Goal: Task Accomplishment & Management: Manage account settings

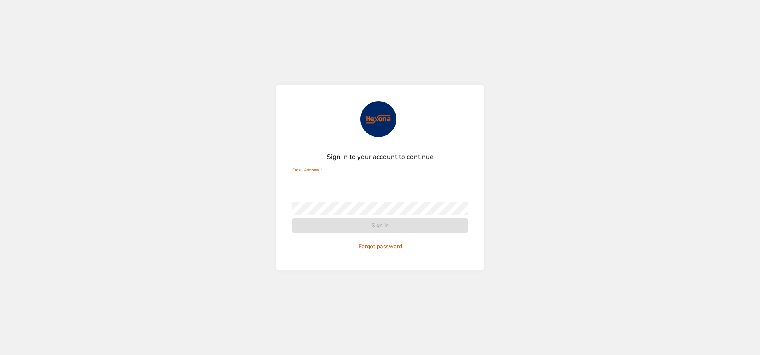
click at [370, 174] on input "Email Address   *" at bounding box center [379, 180] width 175 height 13
type input "**********"
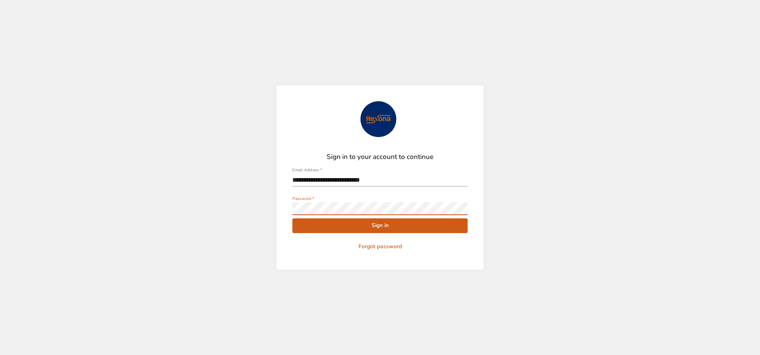
click at [292, 218] on button "Sign in" at bounding box center [379, 225] width 175 height 15
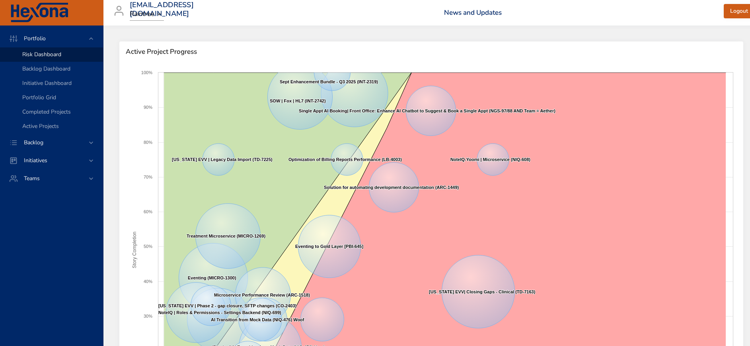
click at [411, 56] on div "Active Project Progress" at bounding box center [431, 51] width 624 height 21
click at [25, 147] on div "Backlog" at bounding box center [51, 142] width 103 height 18
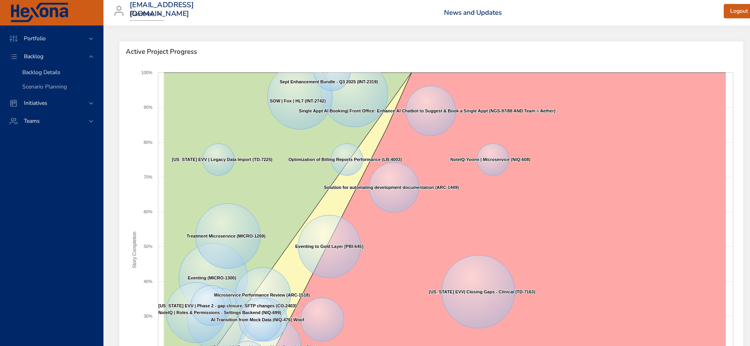
click at [44, 71] on span "Backlog Details" at bounding box center [41, 72] width 38 height 8
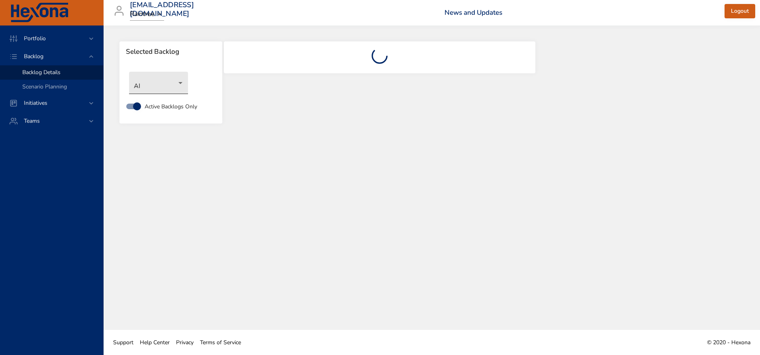
click at [167, 84] on body "Portfolio Backlog Backlog Details Scenario Planning Initiatives Teams [EMAIL_AD…" at bounding box center [380, 177] width 760 height 355
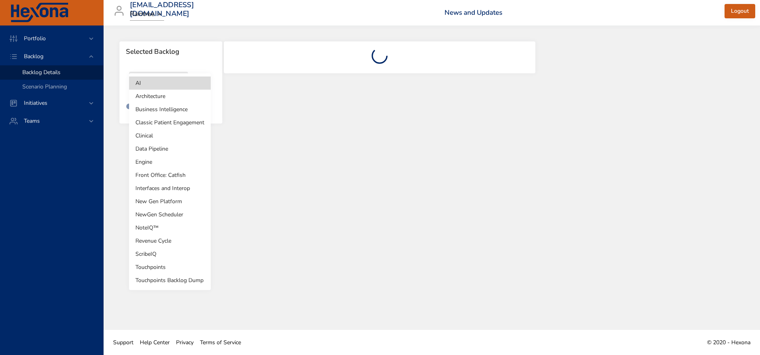
click at [173, 109] on li "Business Intelligence" at bounding box center [170, 109] width 82 height 13
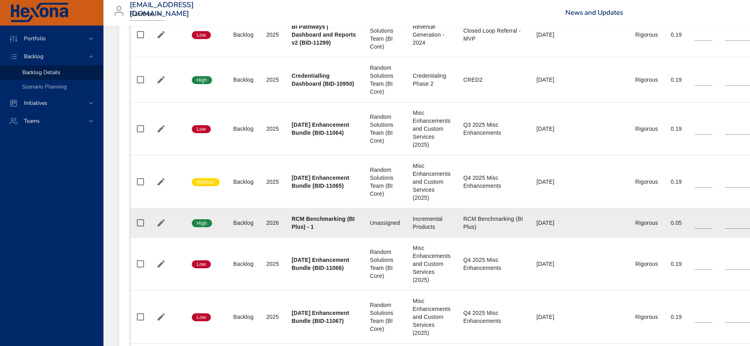
type input "**"
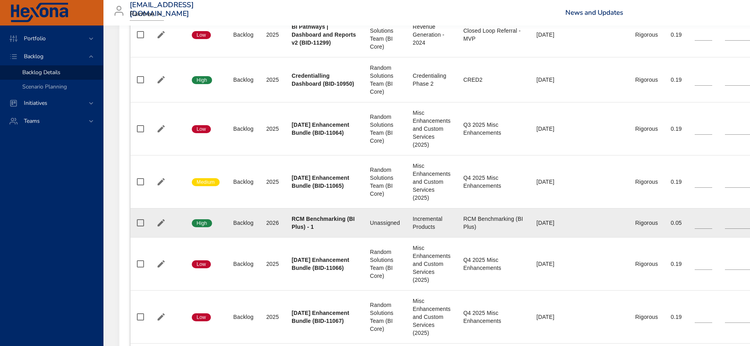
type input "**"
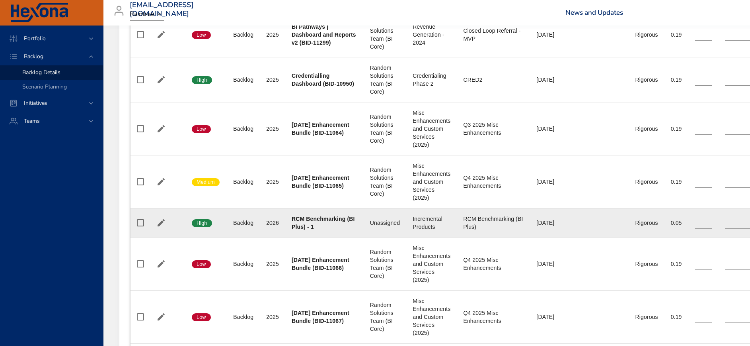
type input "**"
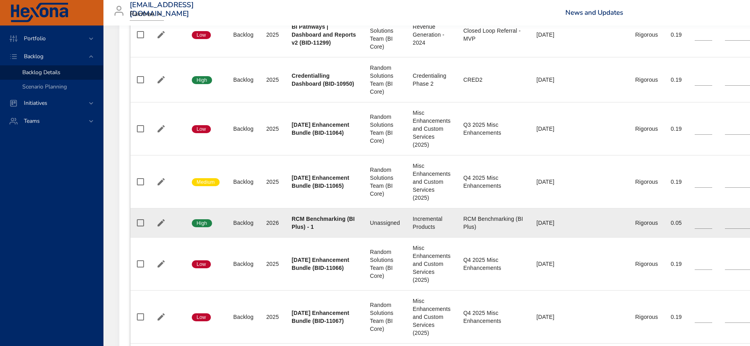
type input "*"
type input "**"
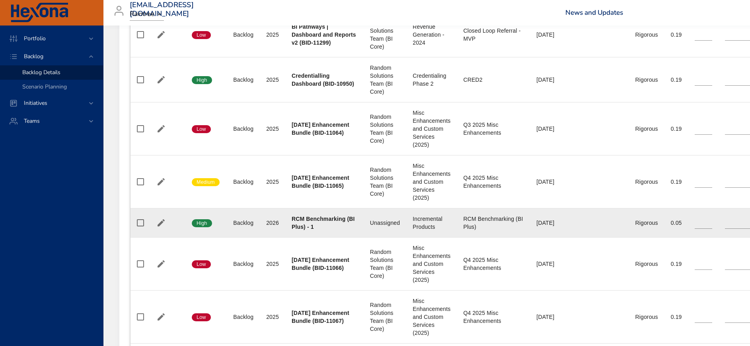
type input "*"
type input "**"
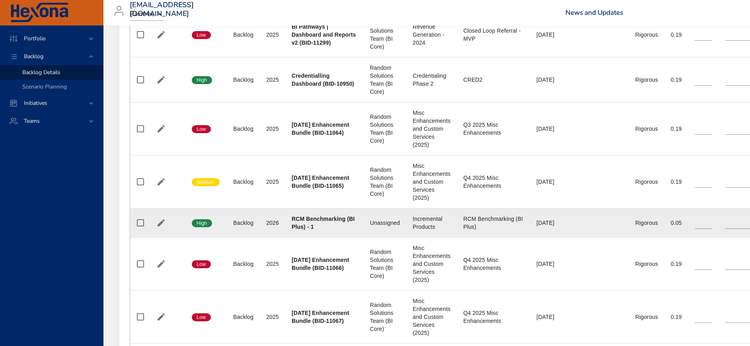
type input "*"
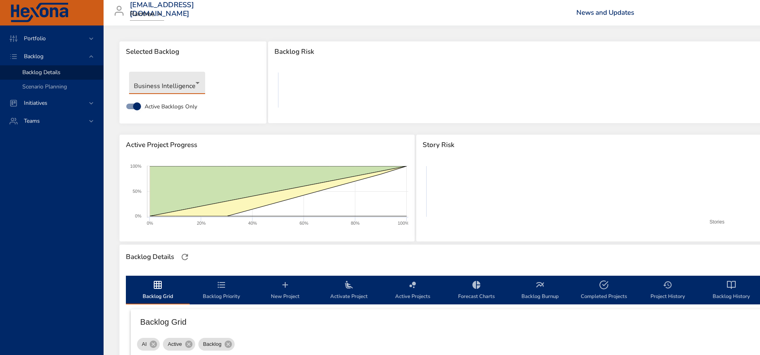
click at [173, 88] on body "Portfolio Backlog Backlog Details Scenario Planning Initiatives Teams [EMAIL_AD…" at bounding box center [380, 177] width 760 height 355
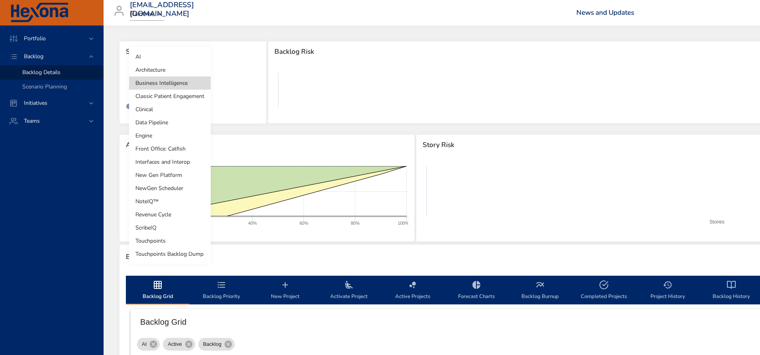
click at [173, 88] on li "Business Intelligence" at bounding box center [170, 82] width 82 height 13
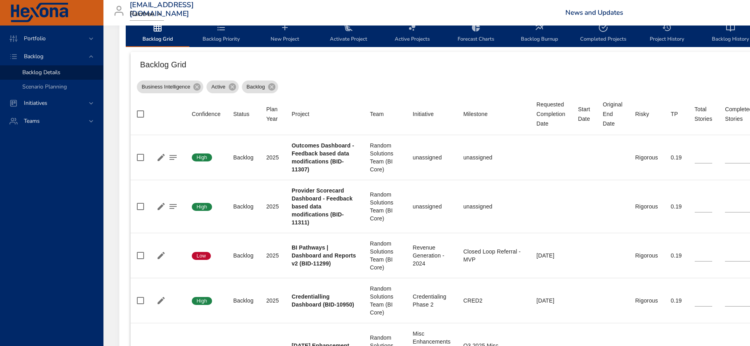
scroll to position [239, 0]
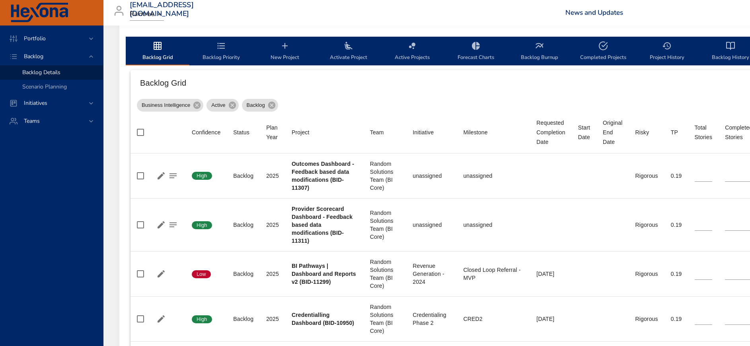
click at [357, 48] on span "Activate Project" at bounding box center [349, 51] width 54 height 21
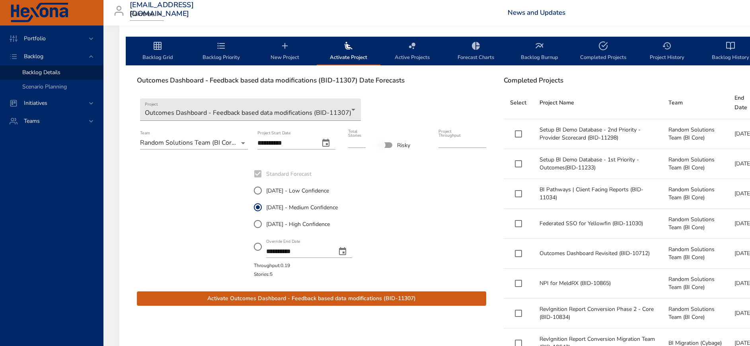
click at [346, 248] on icon "change date" at bounding box center [342, 251] width 7 height 8
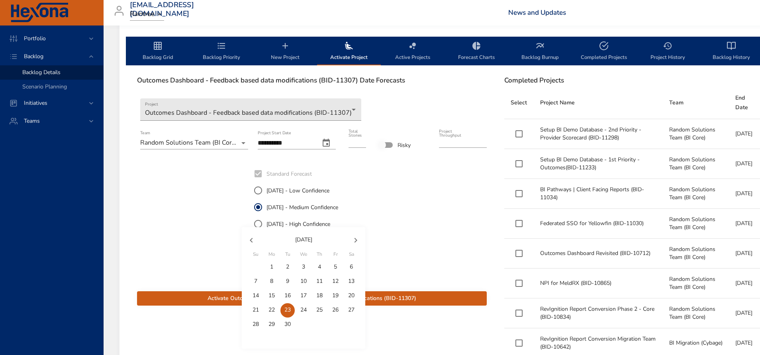
click at [289, 323] on p "30" at bounding box center [287, 324] width 6 height 8
type input "**********"
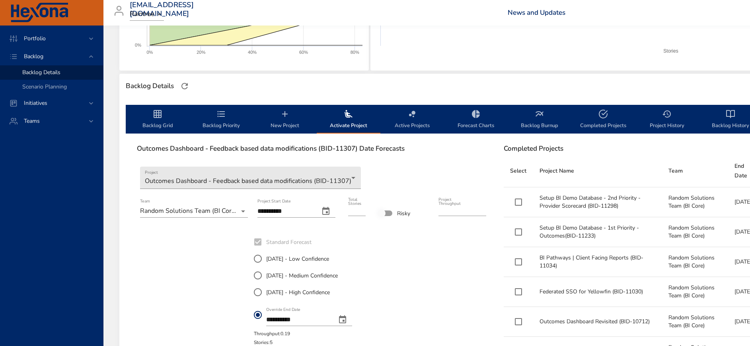
scroll to position [299, 0]
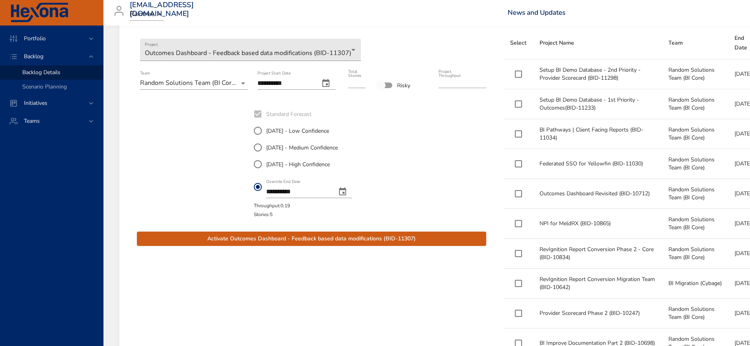
click at [339, 237] on span "Activate Outcomes Dashboard - Feedback based data modifications (BID-11307)" at bounding box center [311, 239] width 337 height 10
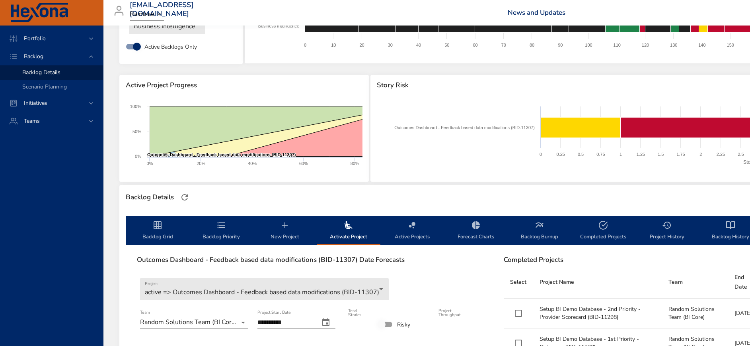
scroll to position [0, 0]
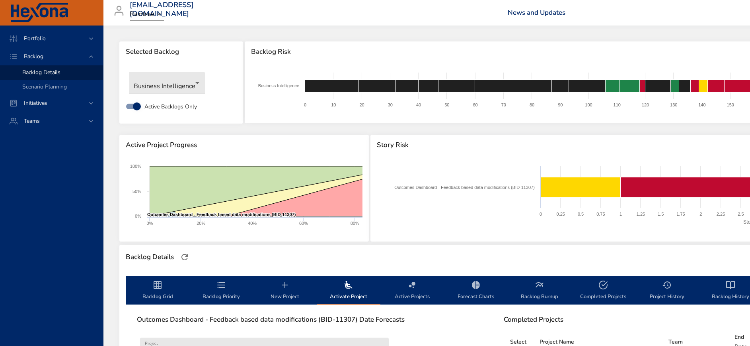
click at [154, 289] on icon "backlog-tab" at bounding box center [158, 285] width 10 height 10
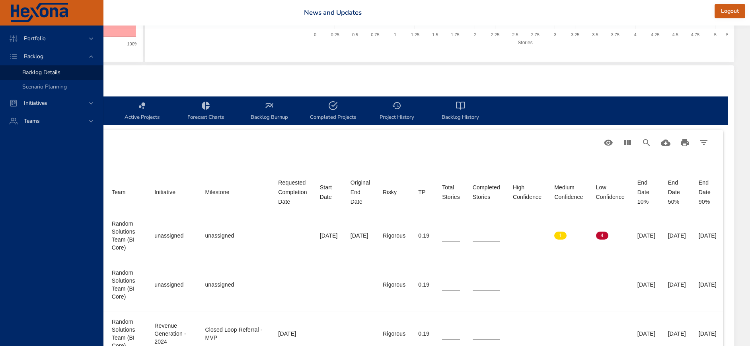
scroll to position [179, 205]
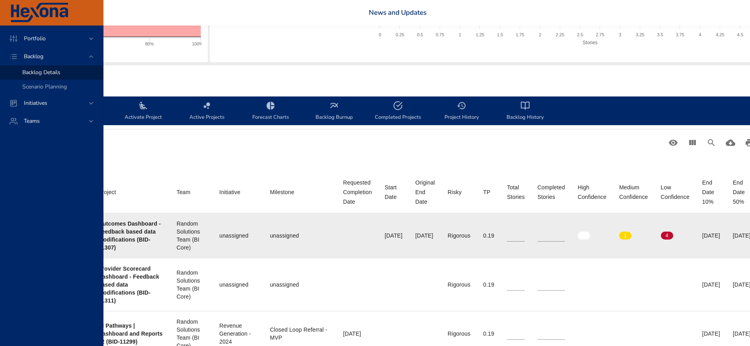
click at [565, 232] on input "*" at bounding box center [551, 235] width 27 height 12
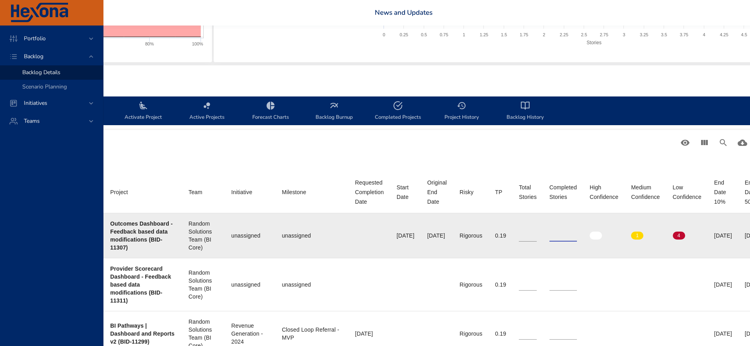
click at [577, 234] on input "*" at bounding box center [563, 235] width 27 height 12
type input "*"
click at [577, 234] on input "*" at bounding box center [563, 235] width 27 height 12
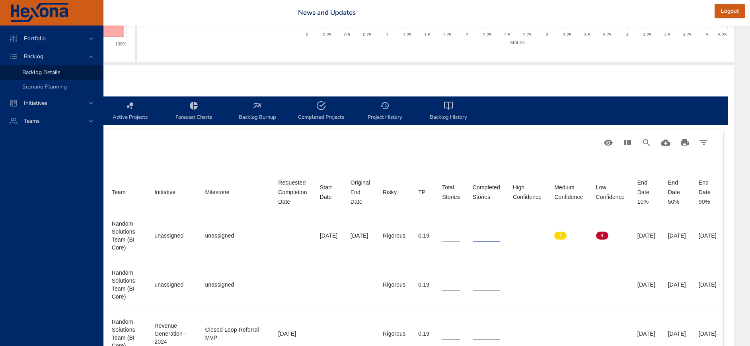
scroll to position [179, 0]
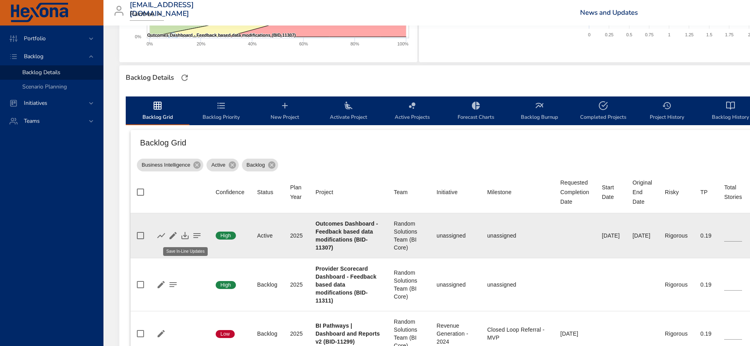
click at [185, 233] on icon "button" at bounding box center [185, 235] width 7 height 7
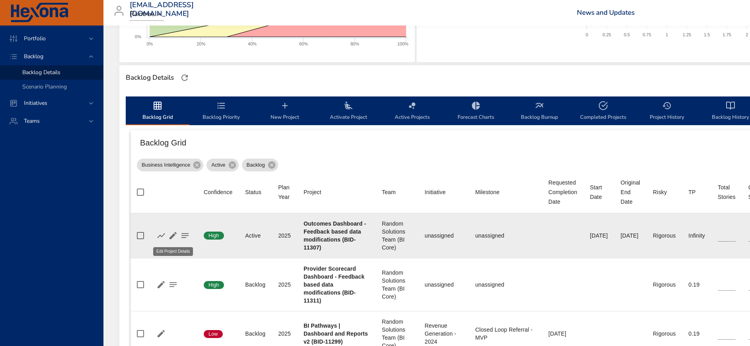
click at [175, 236] on icon "button" at bounding box center [173, 235] width 10 height 10
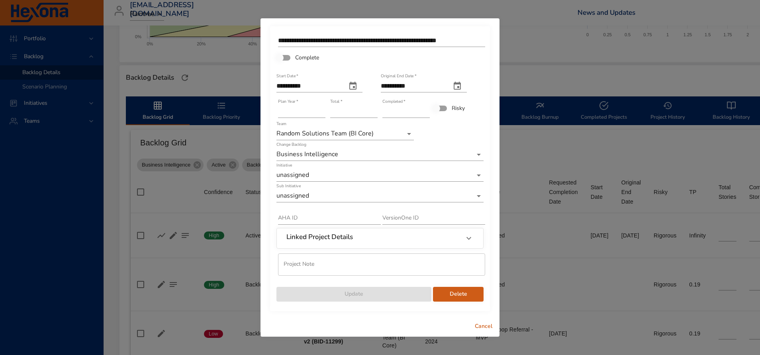
click at [388, 236] on div "Linked Project Details" at bounding box center [372, 238] width 173 height 10
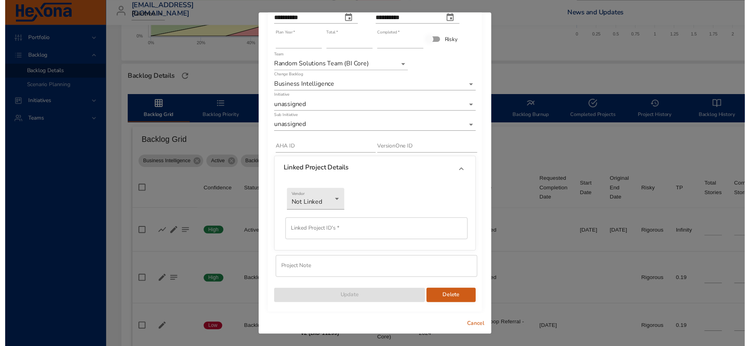
scroll to position [65, 0]
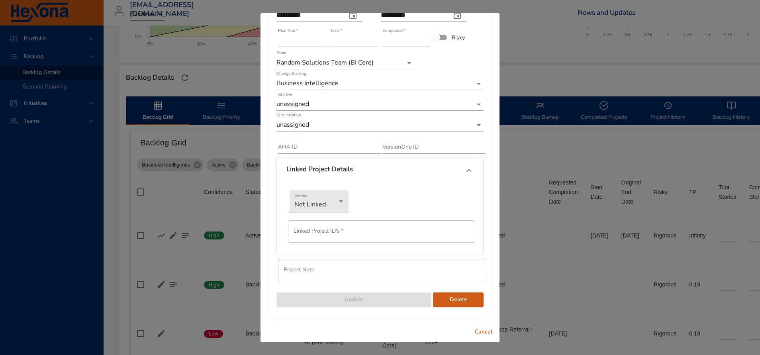
click at [323, 214] on li "Jira" at bounding box center [318, 214] width 59 height 13
click at [328, 231] on input "text" at bounding box center [381, 231] width 187 height 22
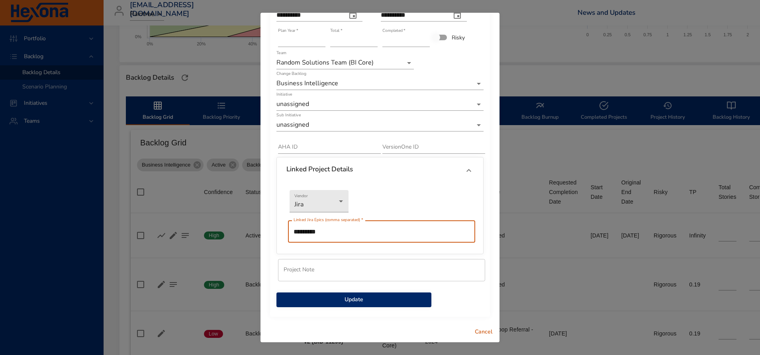
type input "*********"
click at [349, 299] on span "Update" at bounding box center [354, 300] width 142 height 10
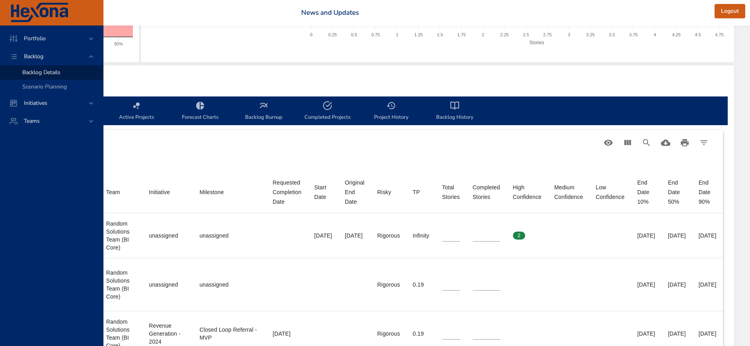
scroll to position [179, 0]
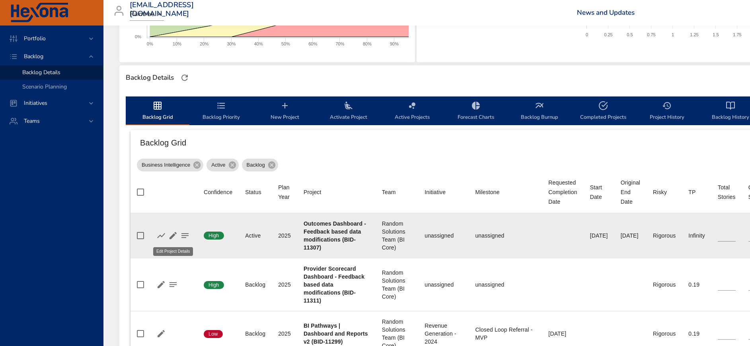
click at [171, 234] on icon "button" at bounding box center [173, 235] width 10 height 10
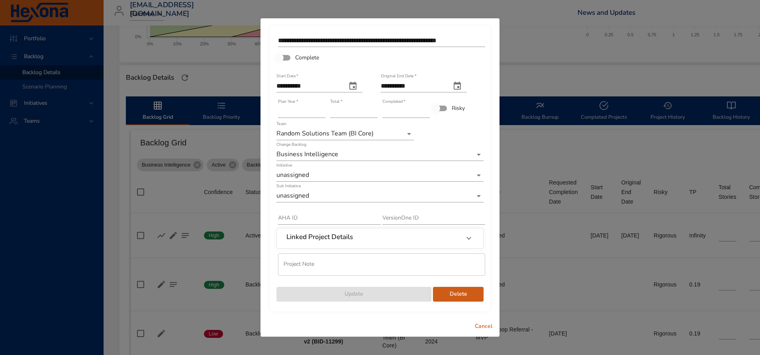
click at [357, 85] on icon "start date" at bounding box center [353, 86] width 10 height 10
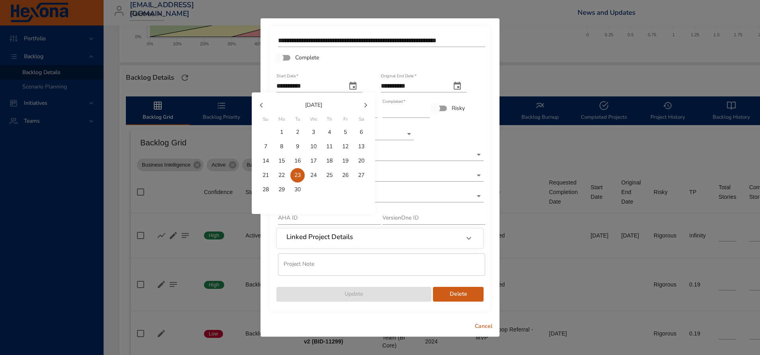
click at [316, 159] on p "17" at bounding box center [313, 161] width 6 height 8
type input "**********"
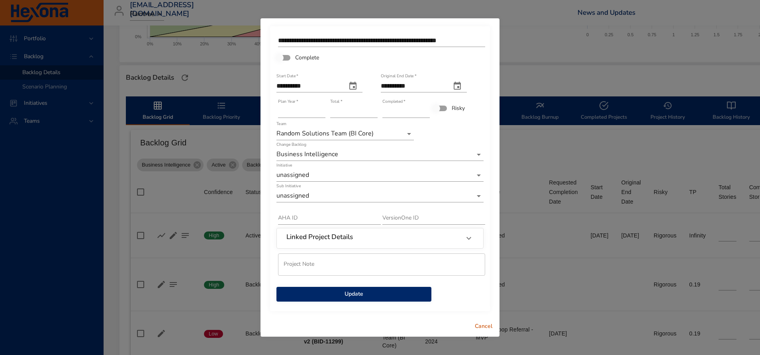
click at [348, 296] on span "Update" at bounding box center [354, 294] width 142 height 10
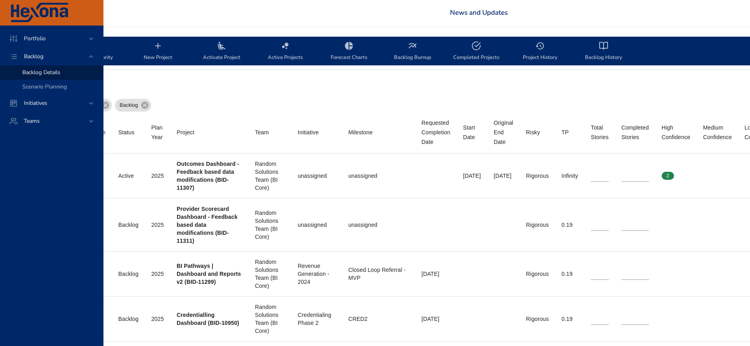
scroll to position [239, 0]
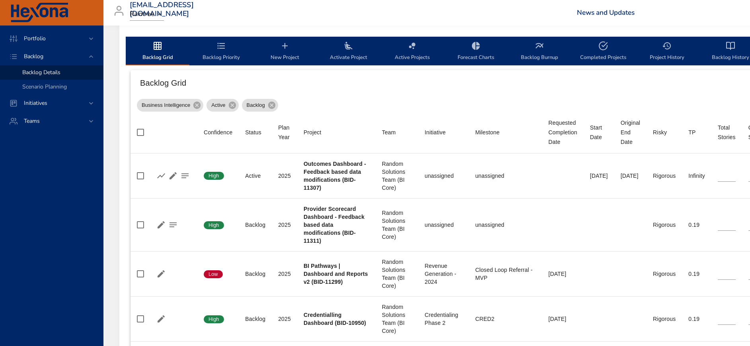
click at [410, 46] on circle "backlog-tab" at bounding box center [410, 46] width 2 height 2
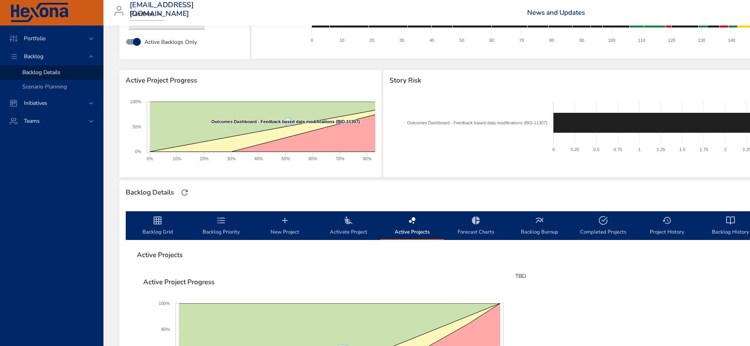
scroll to position [40, 0]
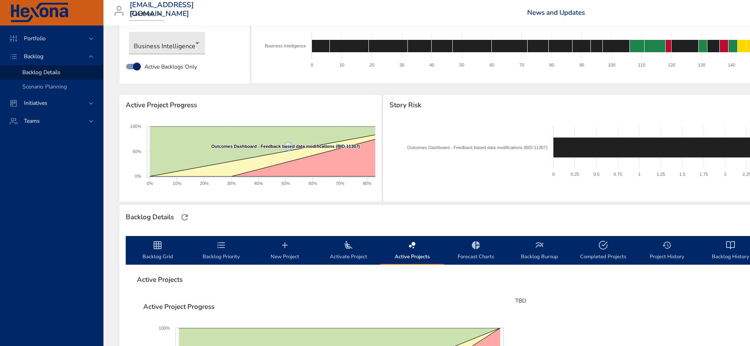
click at [152, 250] on span "Backlog Grid" at bounding box center [158, 250] width 54 height 21
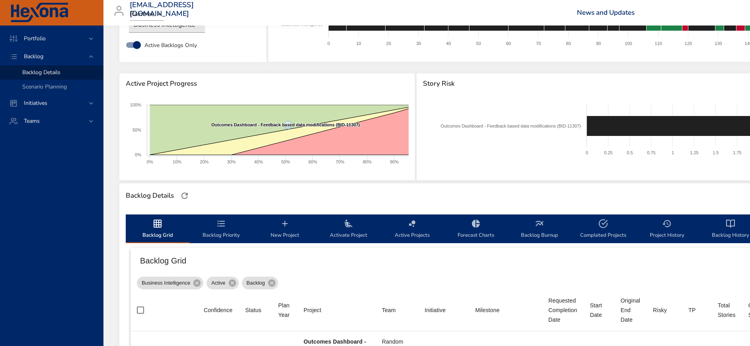
scroll to position [279, 0]
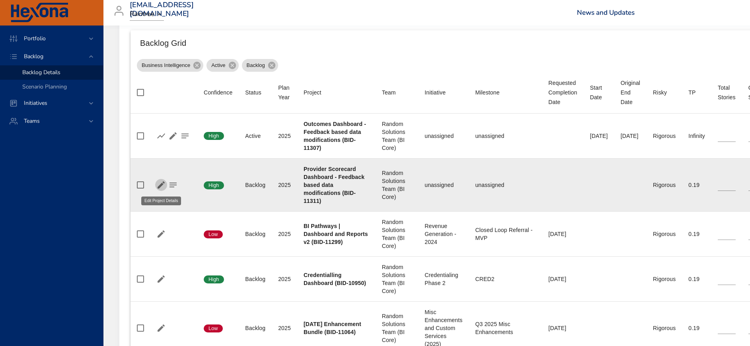
click at [161, 186] on icon "button" at bounding box center [161, 184] width 7 height 7
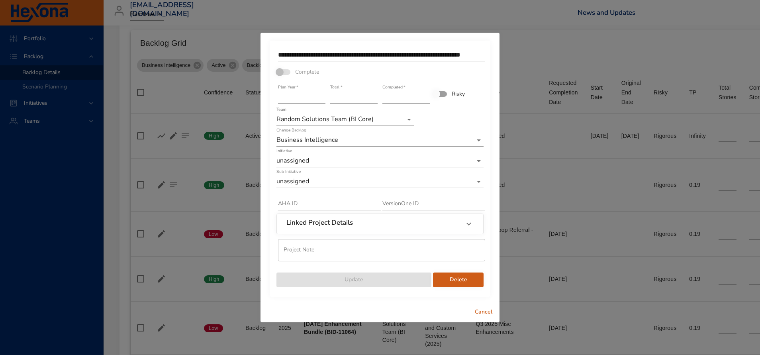
click at [486, 311] on span "Cancel" at bounding box center [483, 312] width 19 height 10
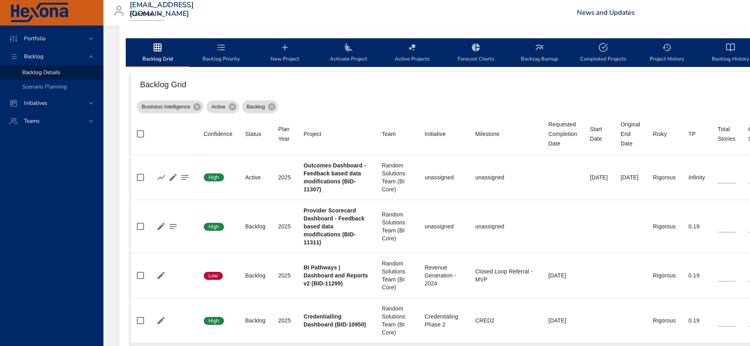
scroll to position [219, 0]
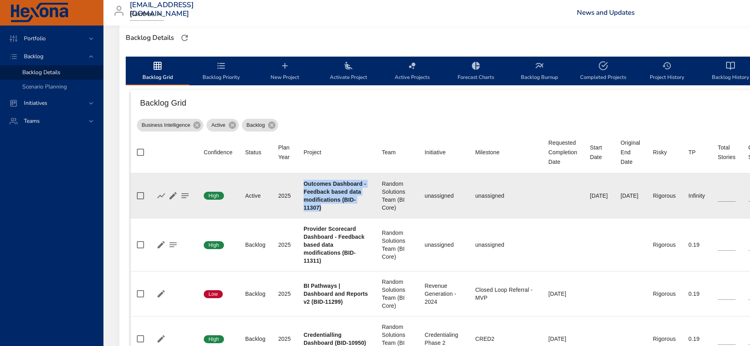
drag, startPoint x: 304, startPoint y: 182, endPoint x: 326, endPoint y: 207, distance: 34.1
click at [326, 207] on div "Outcomes Dashboard - Feedback based data modifications (BID-11307)" at bounding box center [337, 196] width 66 height 32
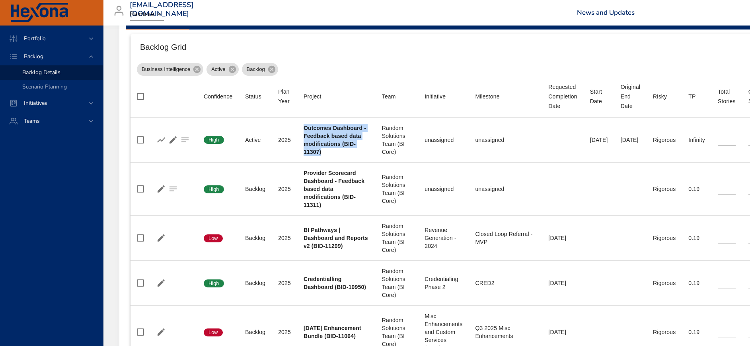
scroll to position [194, 0]
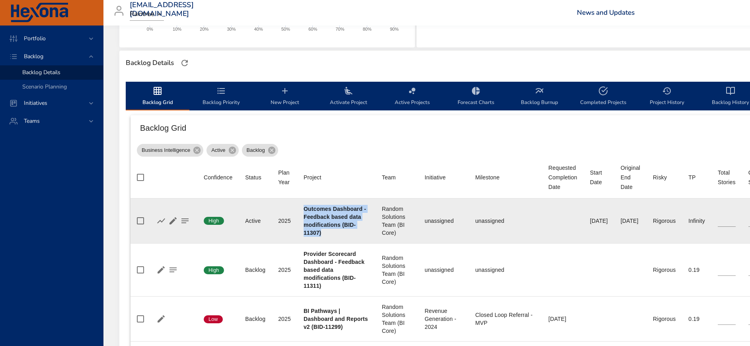
click at [340, 233] on div "Outcomes Dashboard - Feedback based data modifications (BID-11307)" at bounding box center [337, 221] width 66 height 32
click at [316, 220] on div "Outcomes Dashboard - Feedback based data modifications (BID-11307)" at bounding box center [337, 221] width 66 height 32
drag, startPoint x: 316, startPoint y: 220, endPoint x: 323, endPoint y: 234, distance: 15.9
click at [323, 234] on div "Outcomes Dashboard - Feedback based data modifications (BID-11307)" at bounding box center [337, 221] width 66 height 32
copy b "Outcomes Dashboard - Feedback based data modifications (BID-11307)"
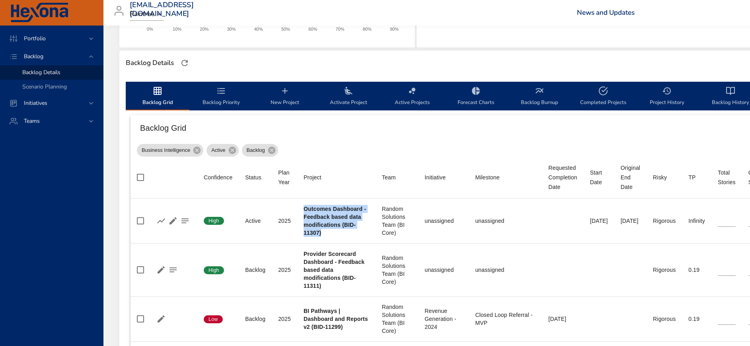
click at [287, 93] on icon "backlog-tab" at bounding box center [285, 91] width 10 height 10
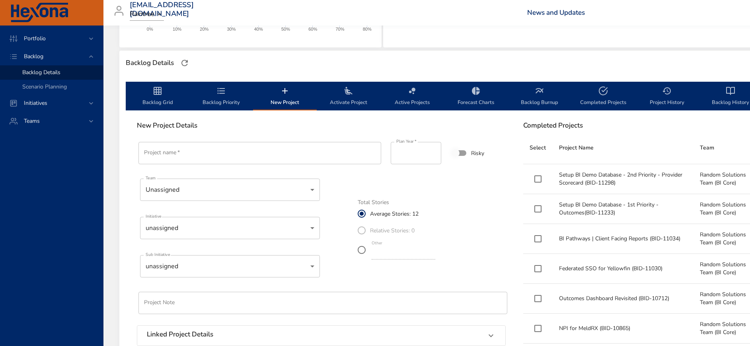
click at [205, 152] on input "Project name   *" at bounding box center [260, 153] width 243 height 22
paste input "**********"
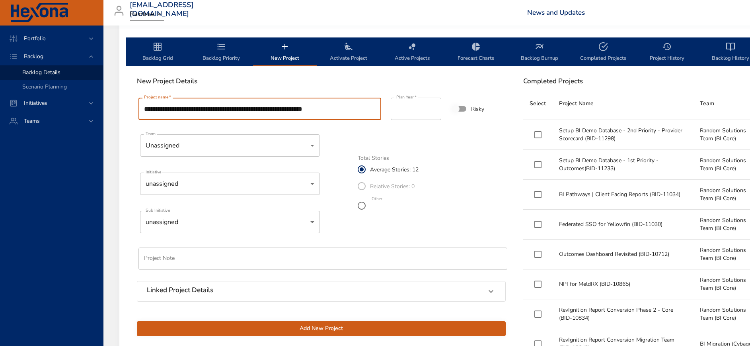
scroll to position [179, 0]
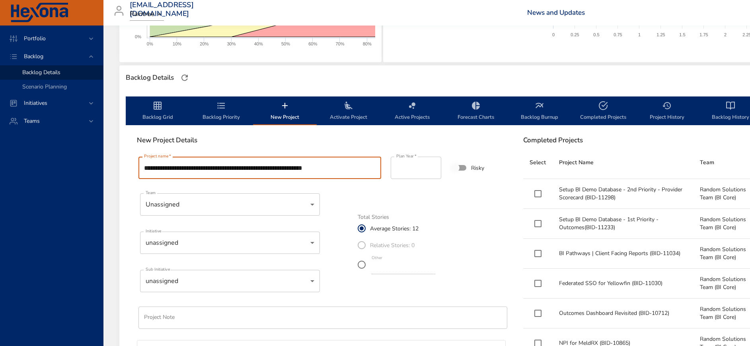
type input "**********"
click at [151, 109] on span "Backlog Grid" at bounding box center [158, 111] width 54 height 21
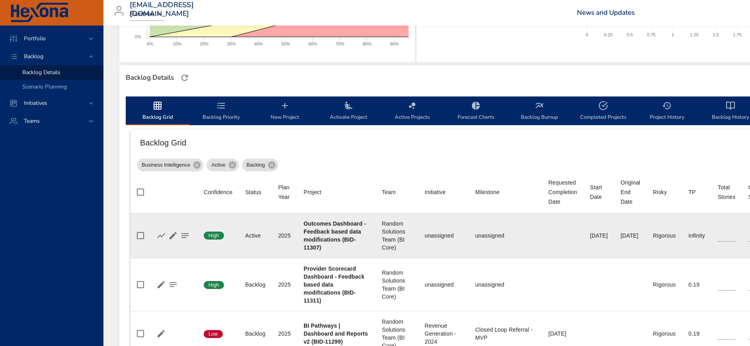
scroll to position [239, 0]
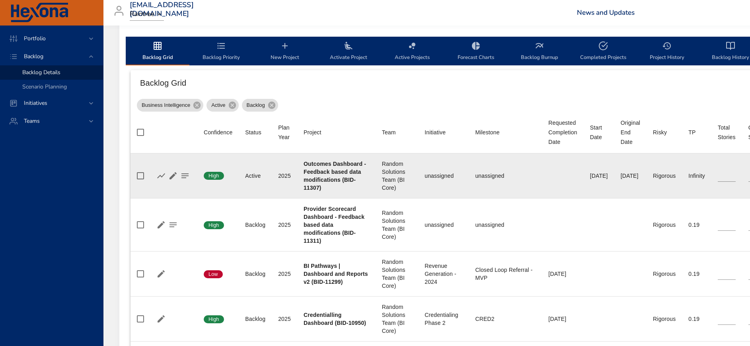
click at [340, 174] on b "Outcomes Dashboard - Feedback based data modifications (BID-11307)" at bounding box center [335, 175] width 62 height 30
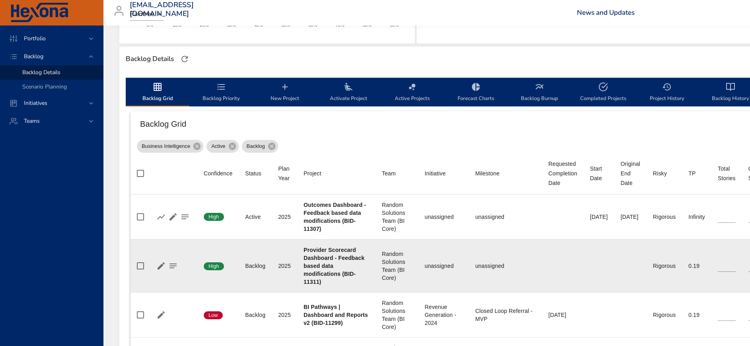
scroll to position [179, 0]
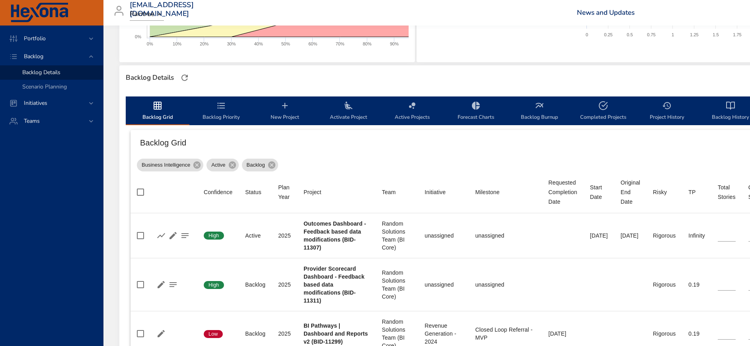
click at [350, 107] on icon "backlog-tab" at bounding box center [349, 106] width 8 height 8
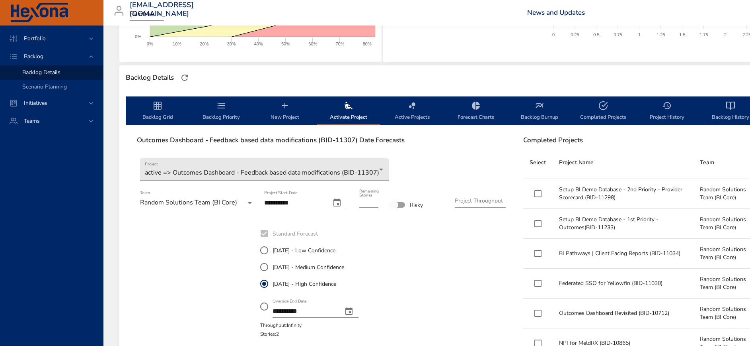
scroll to position [239, 0]
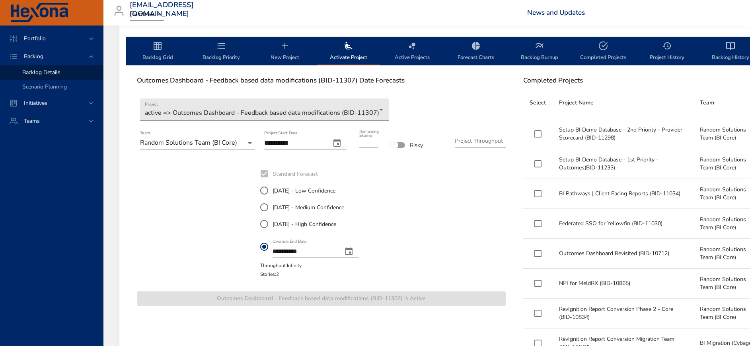
click at [293, 252] on input "**********" at bounding box center [305, 251] width 64 height 13
type input "**********"
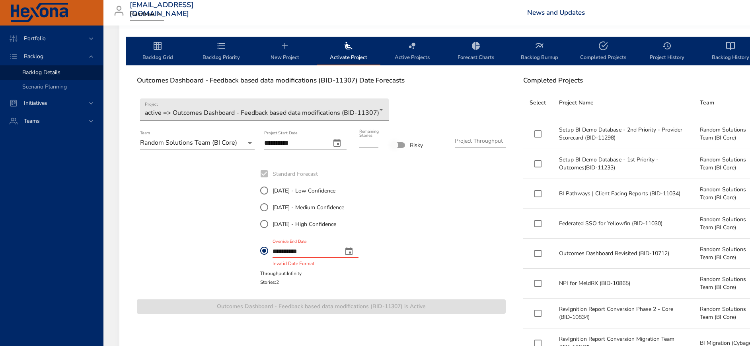
type input "**********"
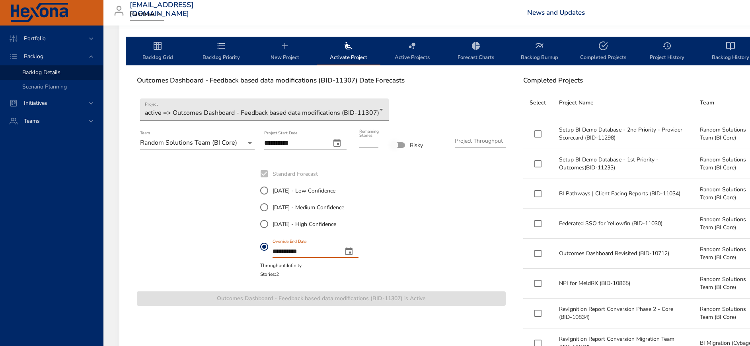
type input "**********"
click at [281, 141] on input "**********" at bounding box center [294, 143] width 61 height 13
type input "**********"
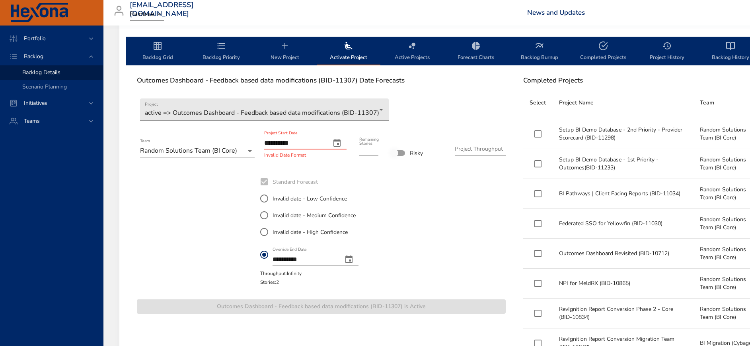
type input "**********"
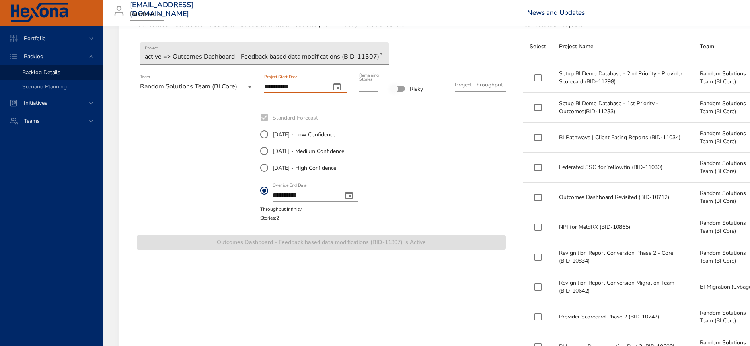
scroll to position [299, 0]
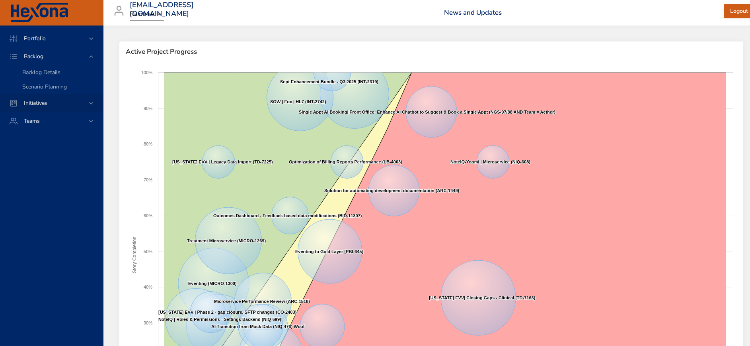
click at [39, 104] on span "Initiatives" at bounding box center [36, 103] width 36 height 8
click at [41, 57] on span "Backlog" at bounding box center [34, 57] width 32 height 8
click at [39, 70] on span "Backlog Details" at bounding box center [41, 72] width 38 height 8
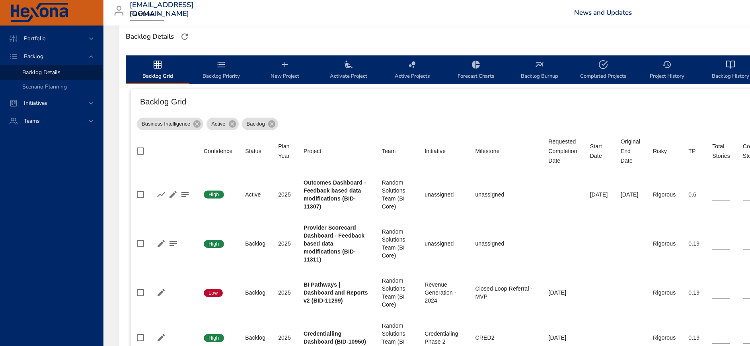
scroll to position [239, 0]
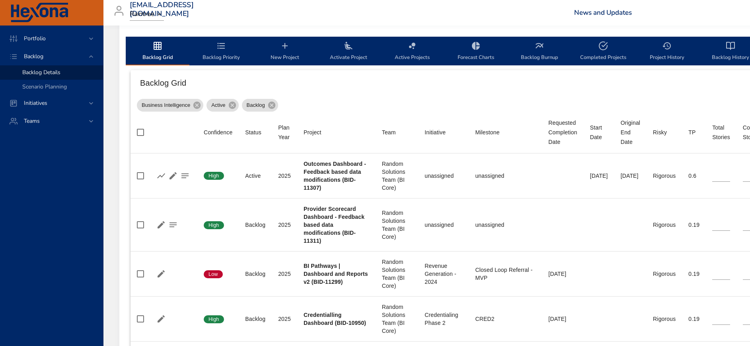
click at [351, 41] on icon "backlog-tab" at bounding box center [349, 46] width 10 height 10
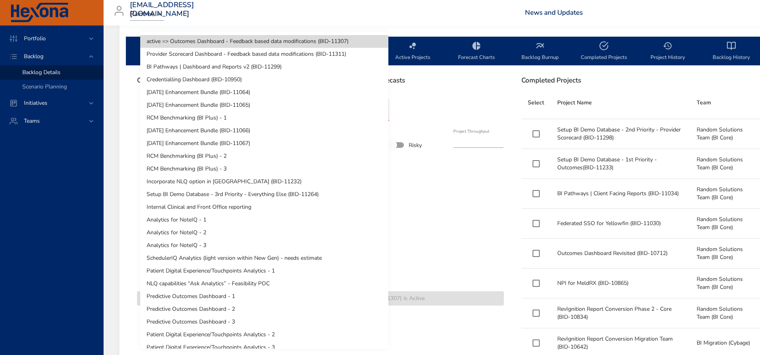
click at [354, 51] on li "Provider Scorecard Dashboard - Feedback based data modifications (BID-11311)" at bounding box center [264, 54] width 248 height 13
type input "*"
type input "****"
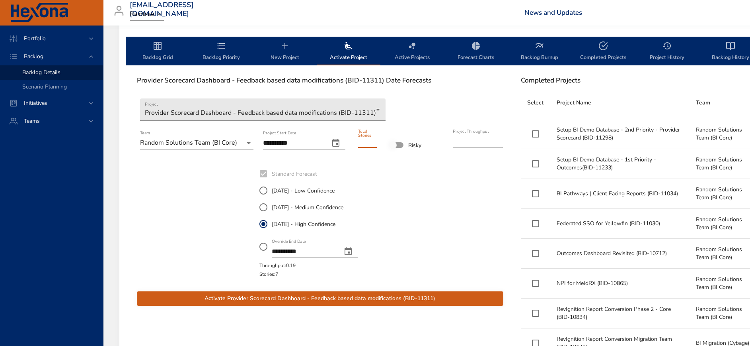
drag, startPoint x: 365, startPoint y: 140, endPoint x: 354, endPoint y: 137, distance: 11.0
click at [354, 137] on div "Total Stories *" at bounding box center [367, 140] width 31 height 37
type input "*"
click at [287, 253] on input "**********" at bounding box center [304, 251] width 64 height 13
type input "**********"
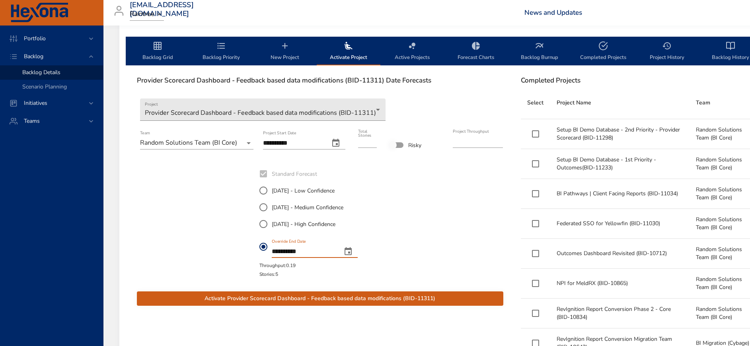
click at [299, 135] on div "**********" at bounding box center [304, 139] width 82 height 19
click at [281, 142] on input "**********" at bounding box center [293, 143] width 60 height 13
type input "**********"
click at [363, 297] on span "Activate Provider Scorecard Dashboard - Feedback based data modifications (BID-…" at bounding box center [320, 298] width 354 height 10
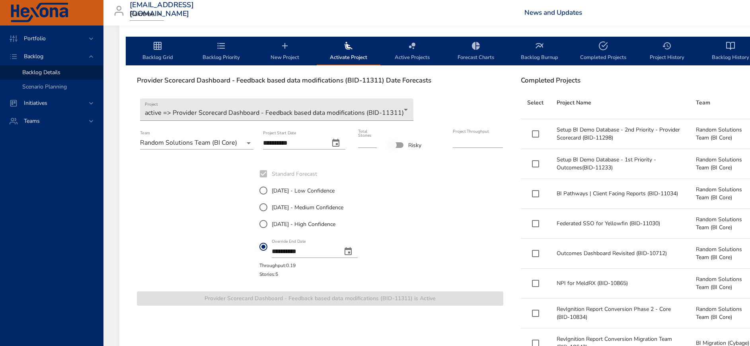
click at [153, 53] on span "Backlog Grid" at bounding box center [158, 51] width 54 height 21
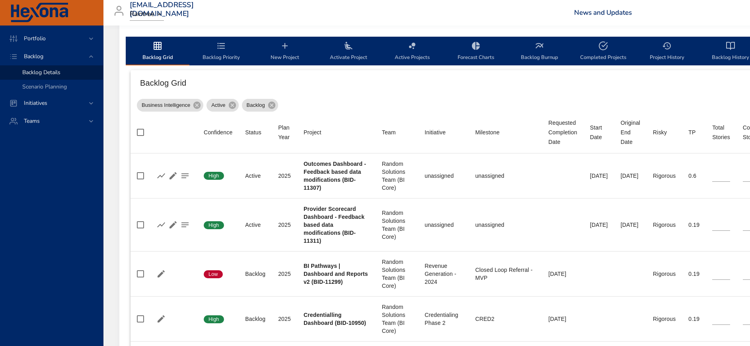
scroll to position [239, 116]
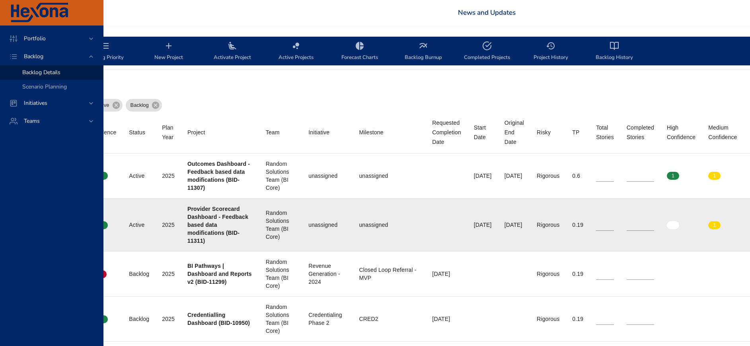
type input "*"
click at [654, 223] on input "*" at bounding box center [640, 225] width 27 height 12
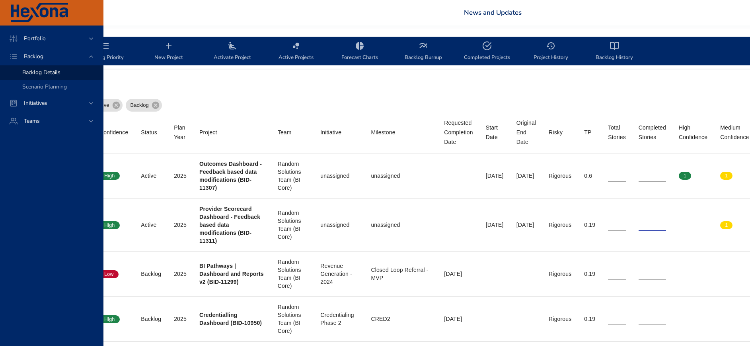
scroll to position [239, 0]
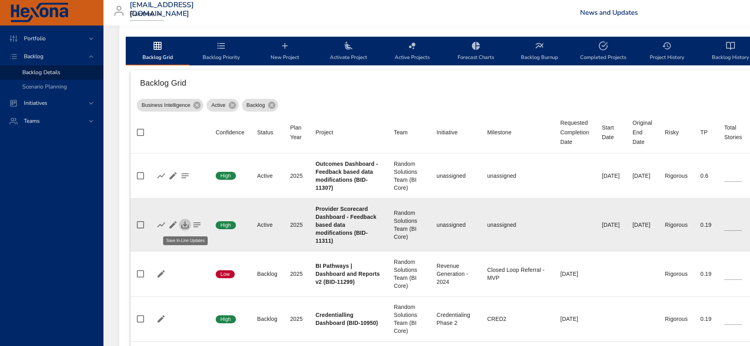
click at [186, 225] on icon "button" at bounding box center [185, 224] width 7 height 7
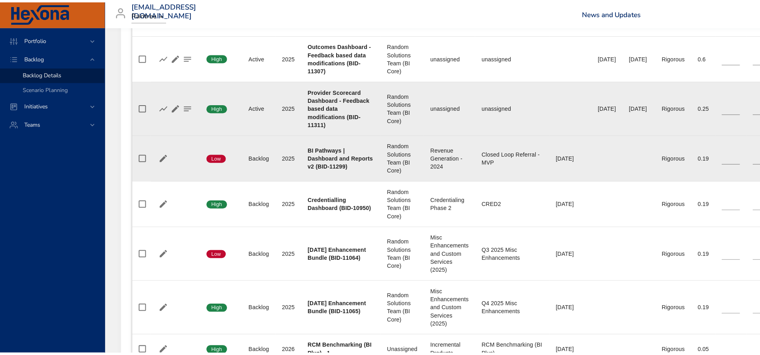
scroll to position [299, 0]
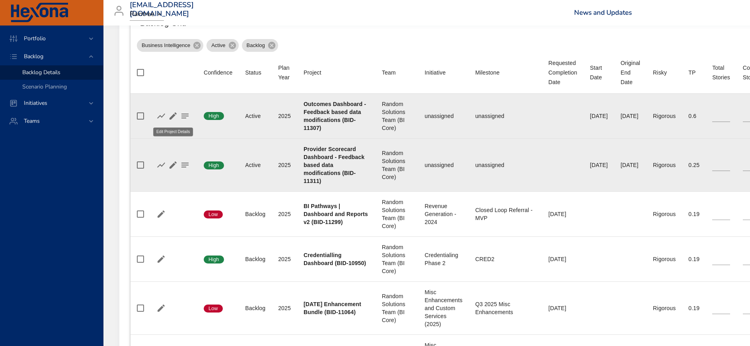
click at [172, 114] on icon "button" at bounding box center [173, 116] width 10 height 10
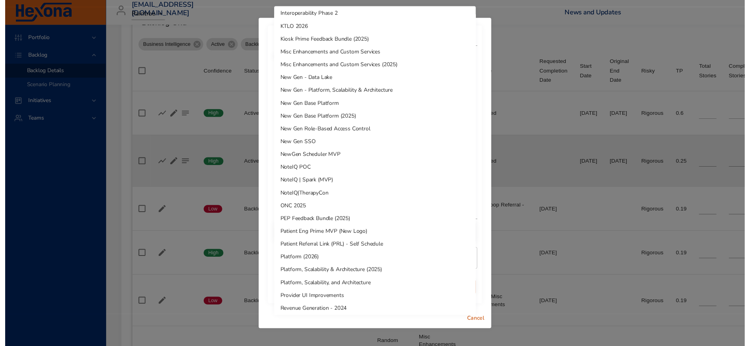
scroll to position [0, 0]
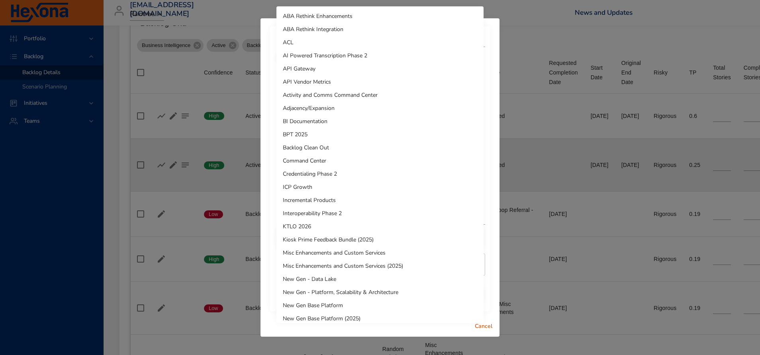
click at [483, 329] on div at bounding box center [380, 177] width 760 height 355
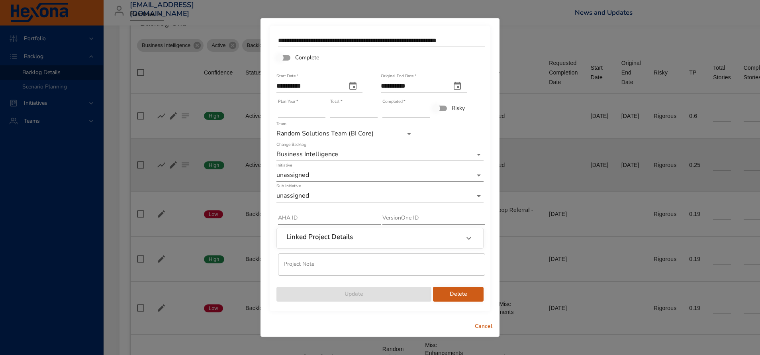
click at [484, 326] on span "Cancel" at bounding box center [483, 326] width 19 height 10
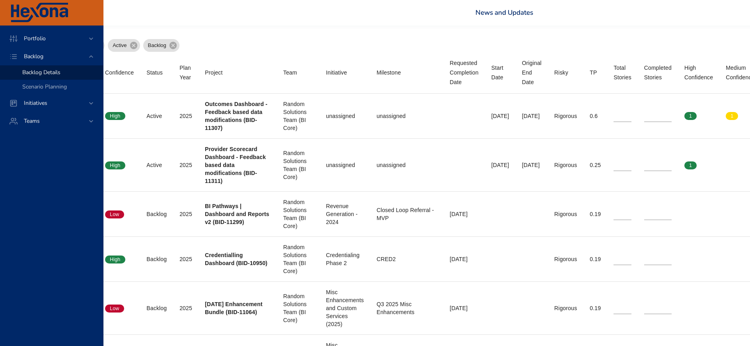
scroll to position [299, 67]
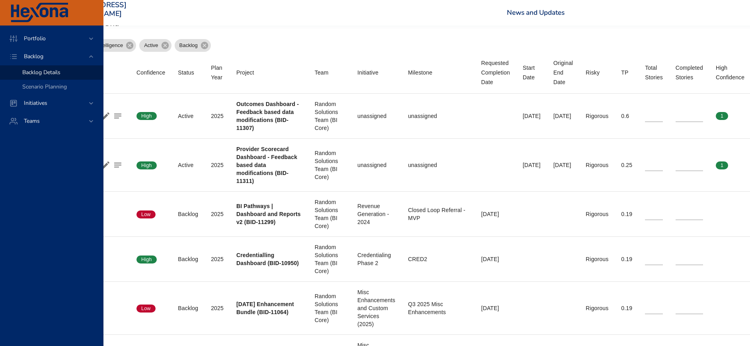
click at [77, 338] on div "Portfolio Backlog Backlog Details Scenario Planning Initiatives Teams" at bounding box center [52, 185] width 104 height 320
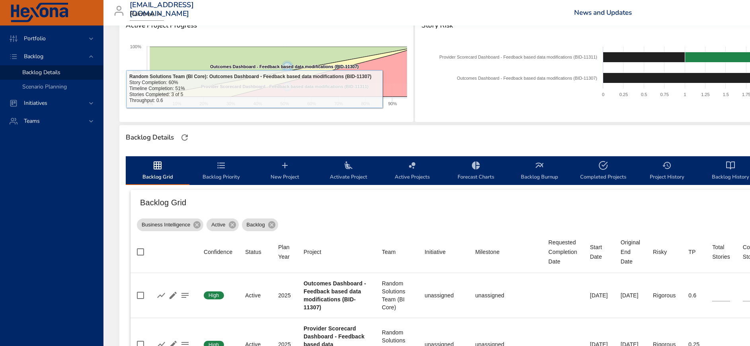
scroll to position [0, 0]
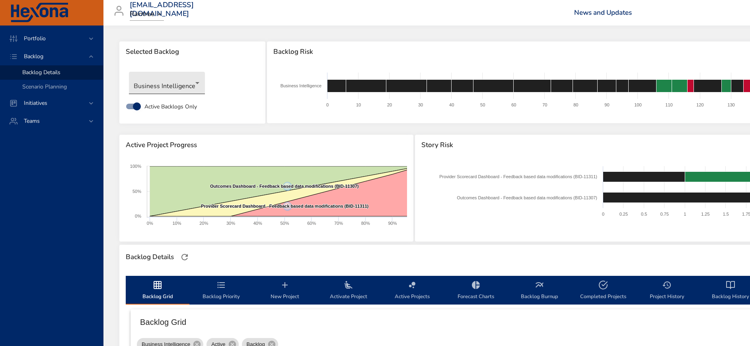
click at [179, 90] on body "Portfolio Backlog Backlog Details Scenario Planning Initiatives Teams [EMAIL_AD…" at bounding box center [375, 173] width 750 height 346
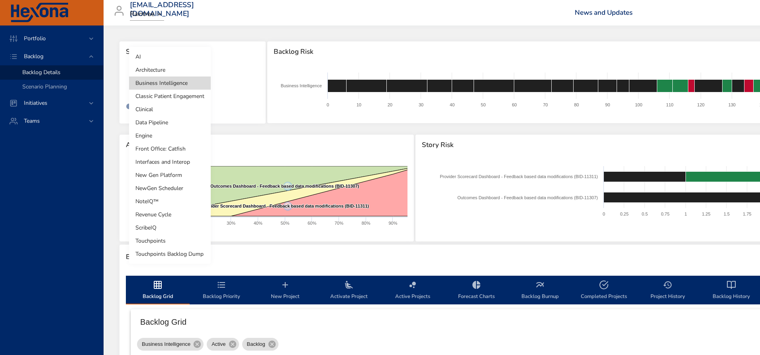
click at [168, 239] on li "Touchpoints" at bounding box center [170, 240] width 82 height 13
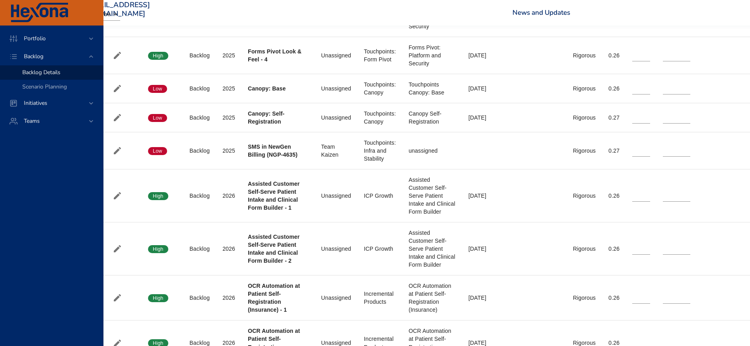
scroll to position [585, 57]
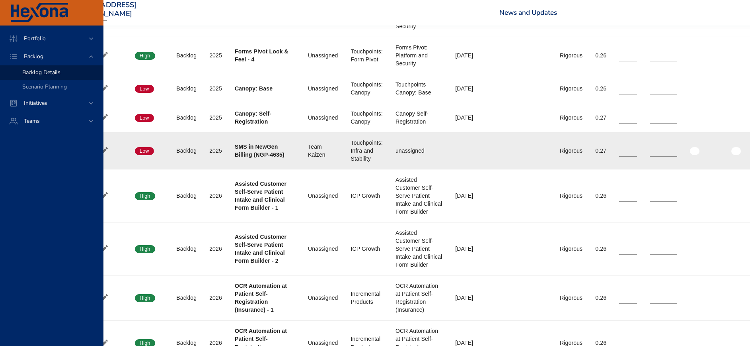
type input "*"
click at [678, 156] on input "*" at bounding box center [663, 151] width 27 height 12
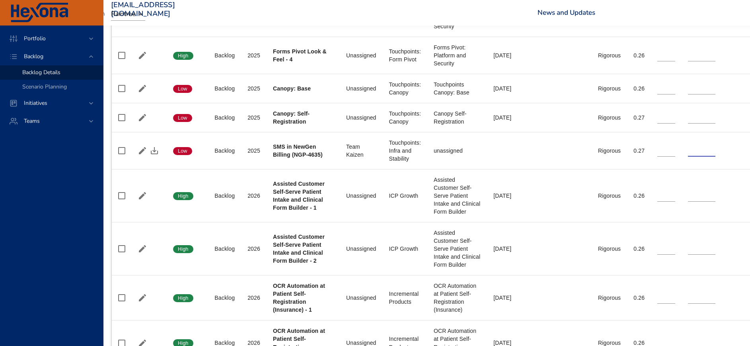
scroll to position [585, 0]
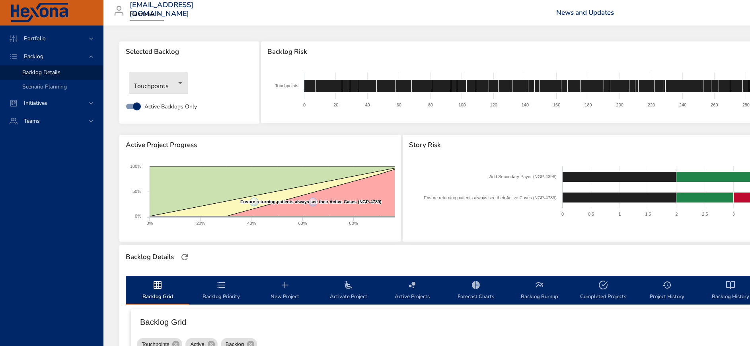
scroll to position [585, 0]
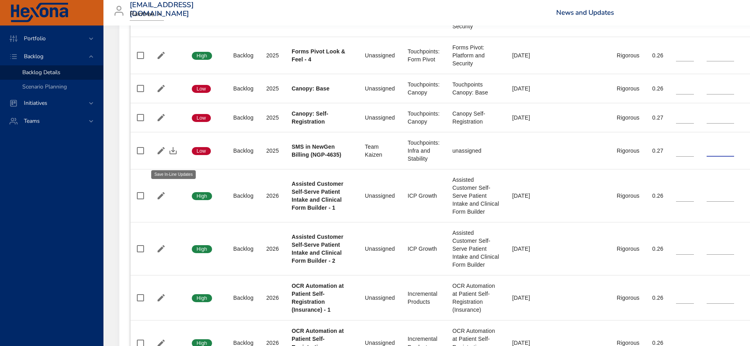
click at [175, 155] on icon "button" at bounding box center [173, 151] width 10 height 10
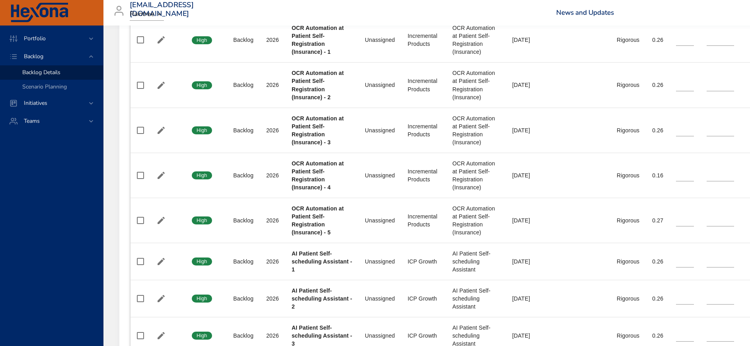
scroll to position [884, 0]
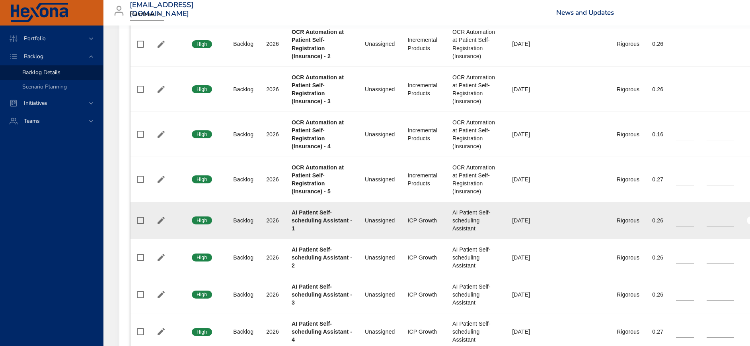
click at [453, 232] on div "AI Patient Self-scheduling Assistant" at bounding box center [476, 220] width 47 height 24
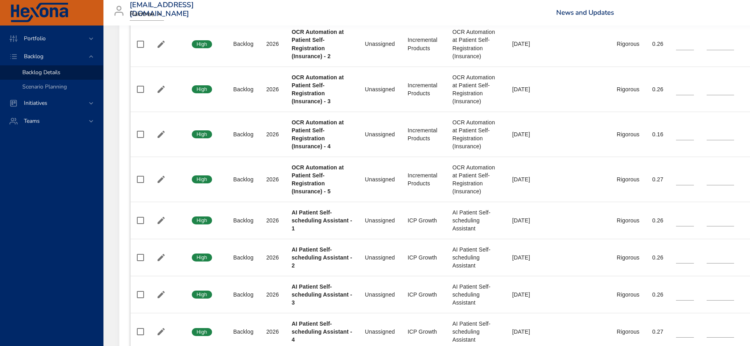
click at [48, 215] on div "Portfolio Backlog Backlog Details Scenario Planning Initiatives Teams" at bounding box center [52, 185] width 104 height 320
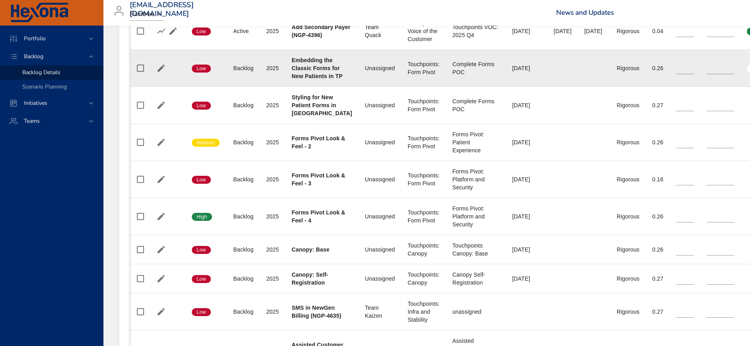
scroll to position [406, 0]
